Goal: Submit feedback/report problem

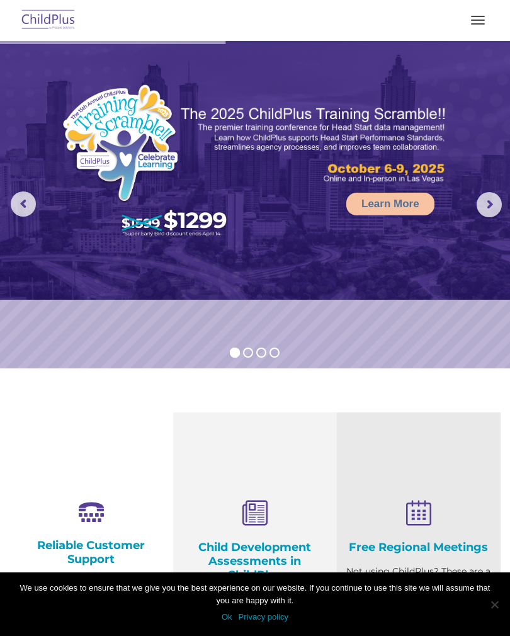
select select "MEDIUM"
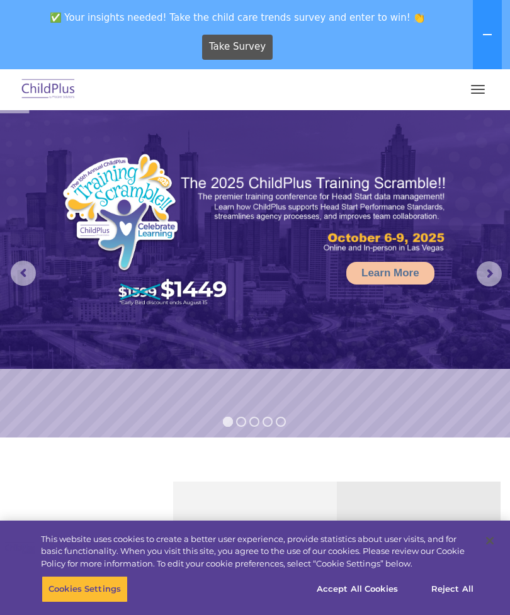
select select "MEDIUM"
click at [479, 93] on span "button" at bounding box center [478, 93] width 14 height 1
select select "MEDIUM"
